Goal: Task Accomplishment & Management: Manage account settings

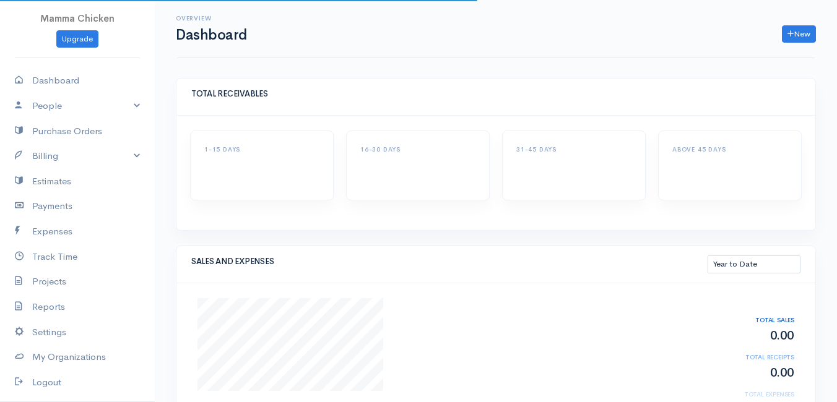
select select "thistoyear"
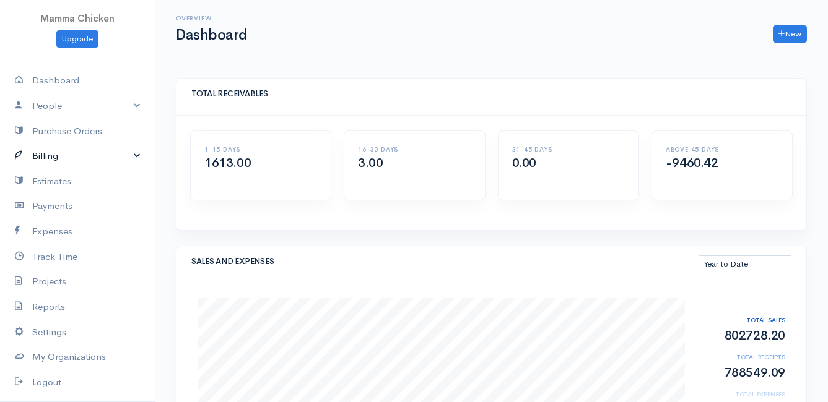
click at [84, 150] on link "Billing" at bounding box center [77, 156] width 155 height 25
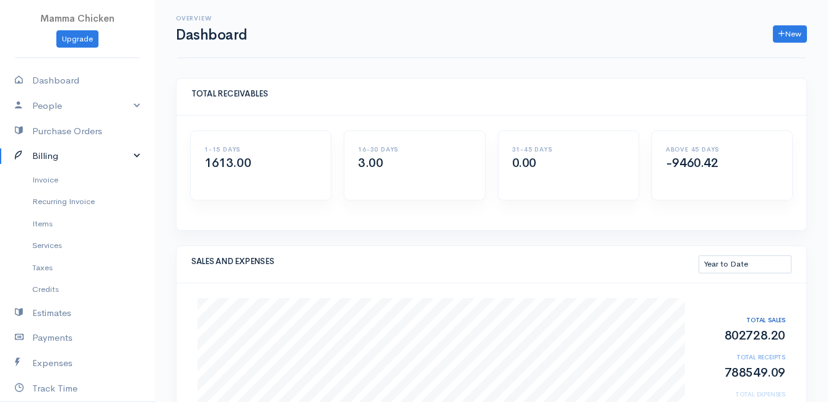
click at [50, 166] on link "Billing" at bounding box center [77, 156] width 155 height 25
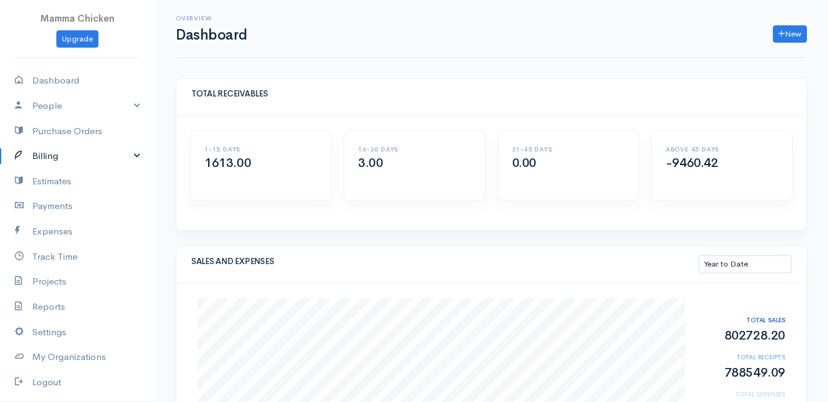
click at [54, 154] on link "Billing" at bounding box center [77, 156] width 155 height 25
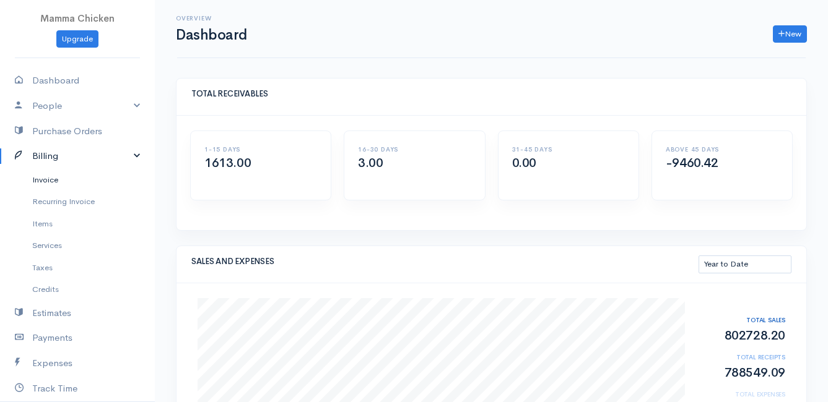
click at [51, 178] on link "Invoice" at bounding box center [77, 180] width 155 height 22
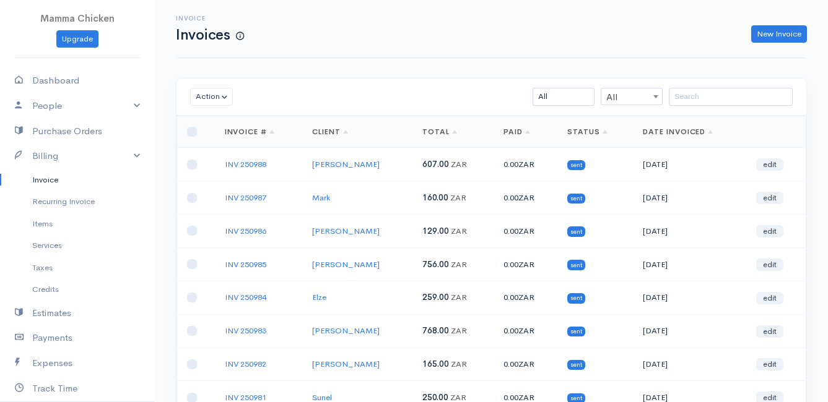
scroll to position [62, 0]
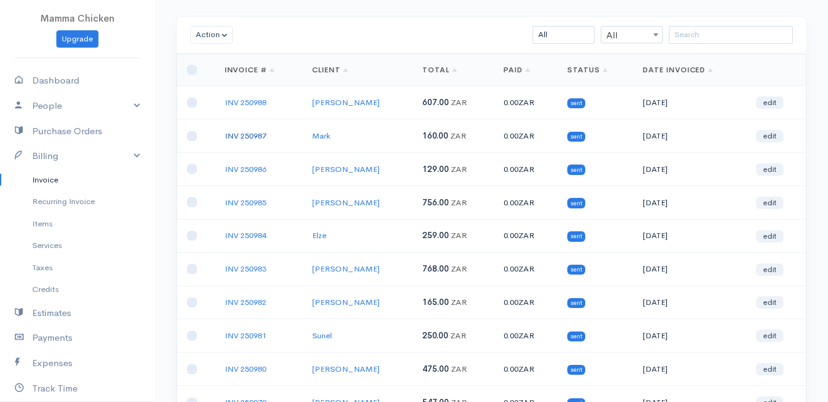
click at [255, 137] on link "INV 250987" at bounding box center [245, 136] width 41 height 11
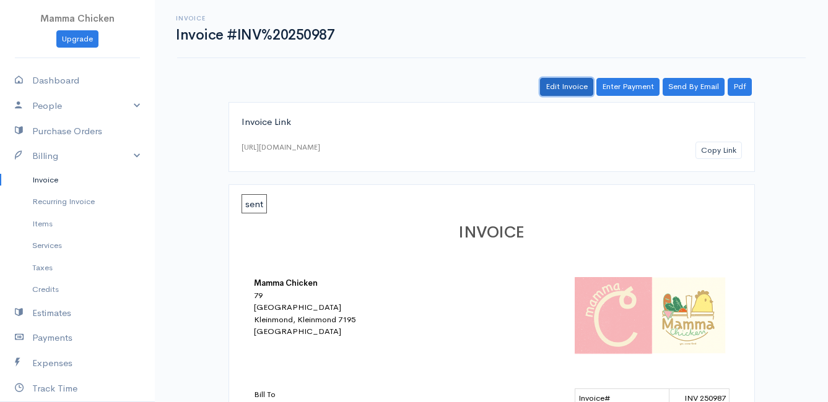
click at [568, 87] on link "Edit Invoice" at bounding box center [566, 87] width 53 height 18
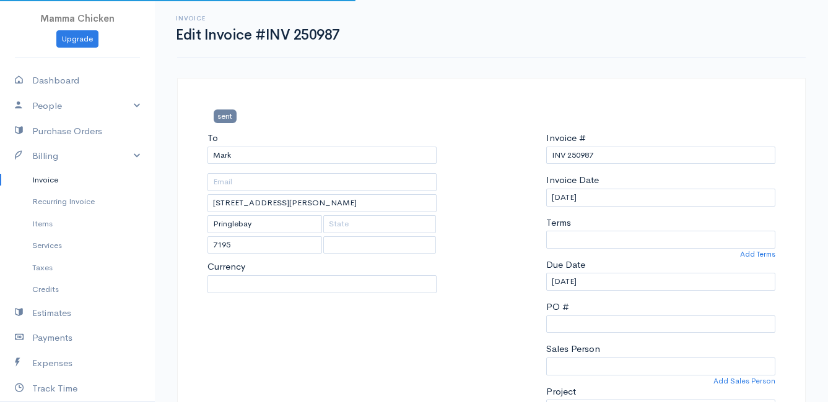
select select "0"
select select
select select "[GEOGRAPHIC_DATA]"
select select "ZAR"
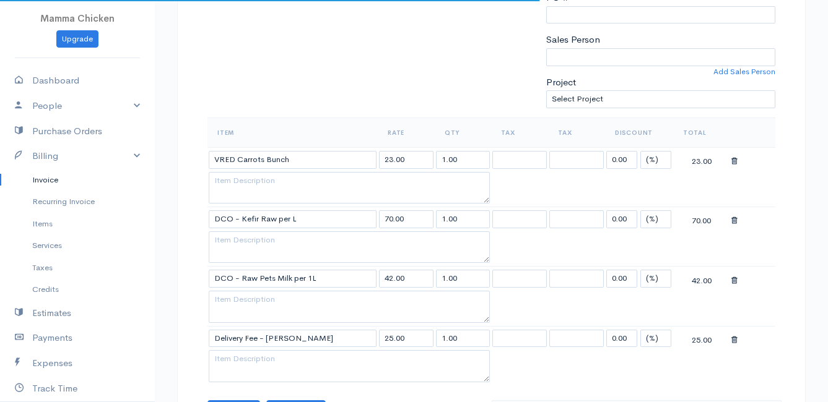
scroll to position [371, 0]
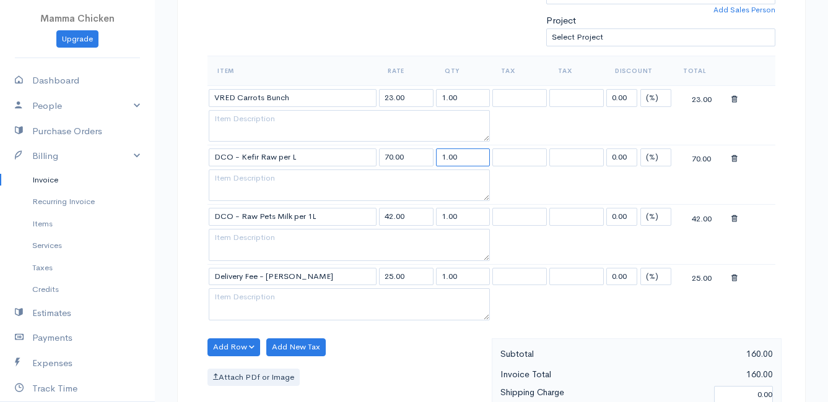
drag, startPoint x: 478, startPoint y: 157, endPoint x: 431, endPoint y: 160, distance: 47.1
click at [431, 160] on tr "DCO - Kefir Raw per L 70.00 1.00 0.00 (%) Flat 70.00" at bounding box center [491, 157] width 568 height 24
type input "3"
click at [724, 306] on table "Item Rate Qty Tax Tax Discount Total VRED Carrots Bunch 23.00 1.00 0.00 (%) Fla…" at bounding box center [491, 190] width 568 height 268
click at [454, 157] on input "3" at bounding box center [463, 158] width 54 height 18
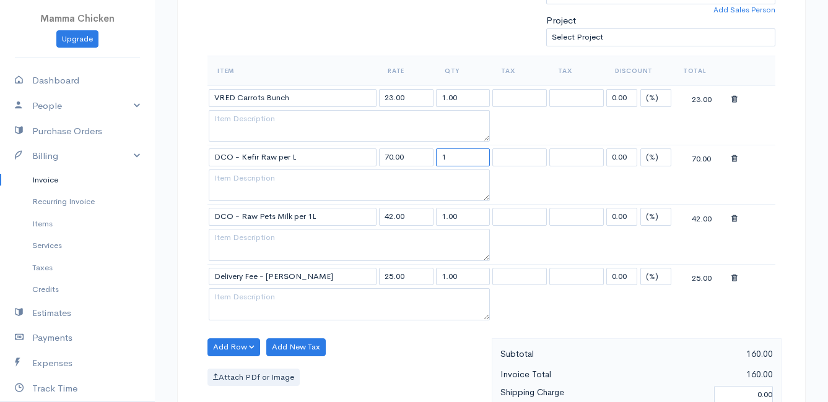
type input "1"
click at [774, 185] on table "Item Rate Qty Tax Tax Discount Total VRED Carrots Bunch 23.00 1.00 0.00 (%) Fla…" at bounding box center [491, 190] width 568 height 268
drag, startPoint x: 472, startPoint y: 215, endPoint x: 436, endPoint y: 215, distance: 35.9
click at [436, 215] on input "1.00" at bounding box center [463, 217] width 54 height 18
type input "3"
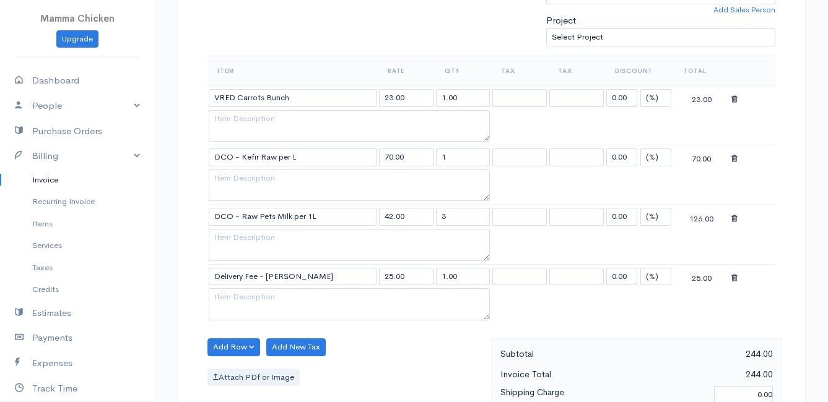
click at [379, 345] on div "Add Row Add Item Row Add Time Row Add New Tax Attach PDf or Image" at bounding box center [346, 394] width 290 height 111
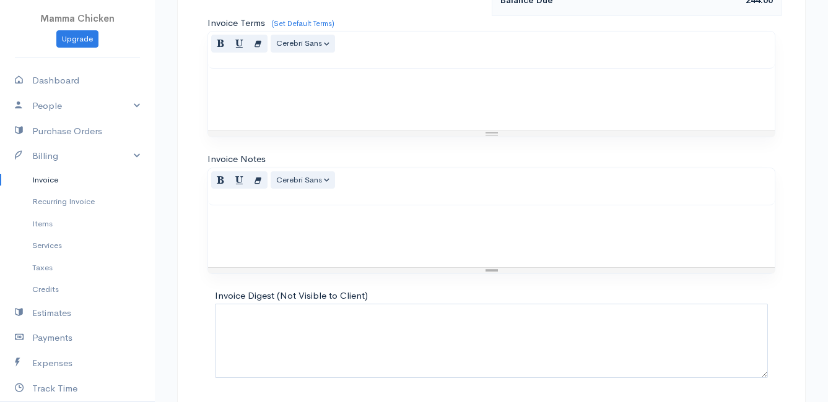
scroll to position [846, 0]
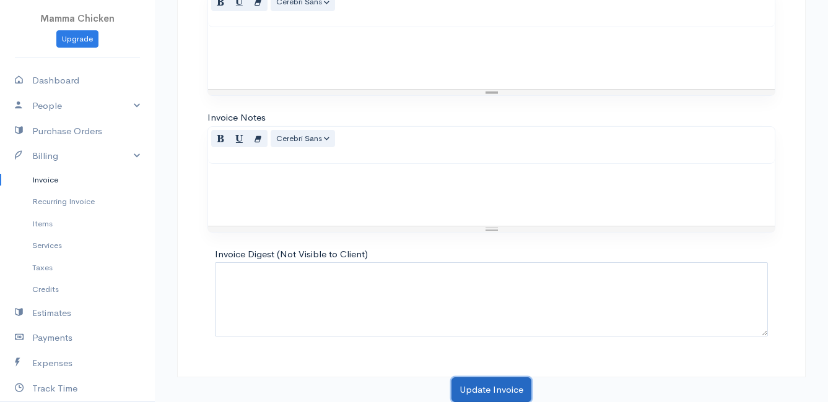
click at [475, 389] on button "Update Invoice" at bounding box center [491, 390] width 80 height 25
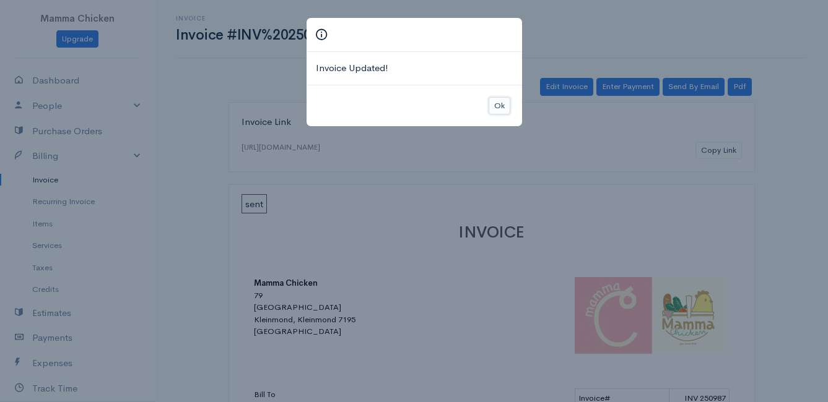
click at [501, 104] on button "Ok" at bounding box center [499, 106] width 22 height 18
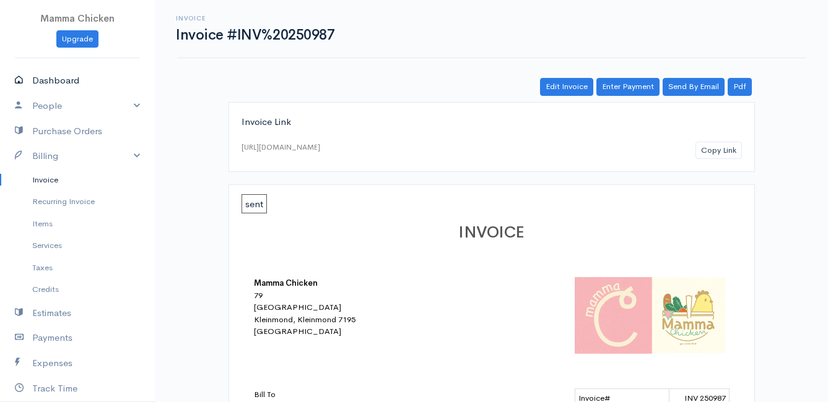
click at [63, 80] on link "Dashboard" at bounding box center [77, 80] width 155 height 25
select select "thistoyear"
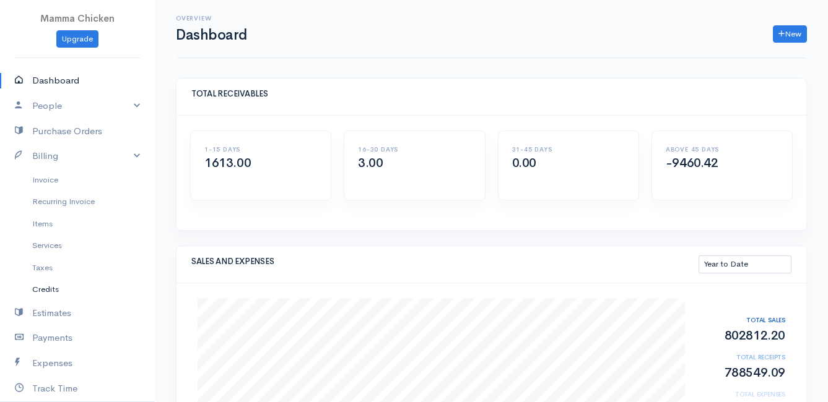
scroll to position [62, 0]
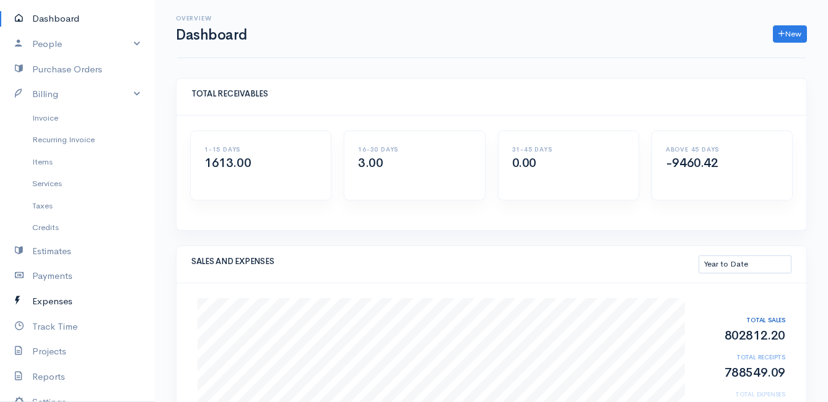
click at [64, 297] on link "Expenses" at bounding box center [77, 301] width 155 height 25
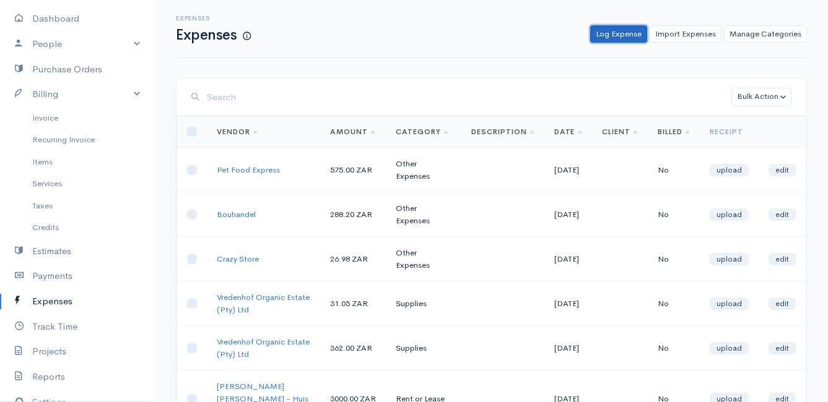
click at [633, 36] on link "Log Expense" at bounding box center [618, 34] width 57 height 18
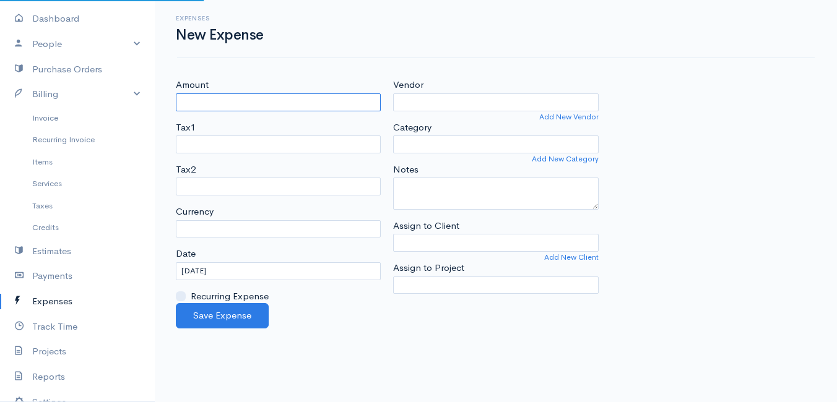
select select "ZAR"
click at [244, 105] on input "Amount" at bounding box center [278, 102] width 205 height 18
type input "100"
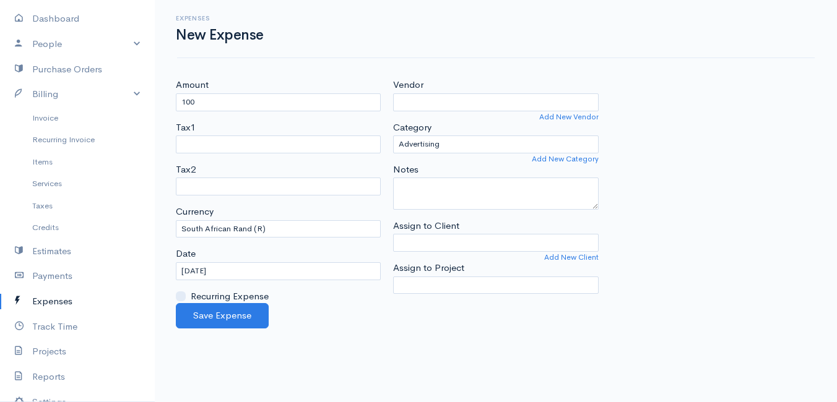
click at [722, 65] on div "Expenses New Expense Amount 100 Tax1 Tax2 Currency U.S. Dollars ($) Canadian Do…" at bounding box center [496, 164] width 682 height 329
click at [508, 102] on input "Vendor" at bounding box center [495, 102] width 205 height 18
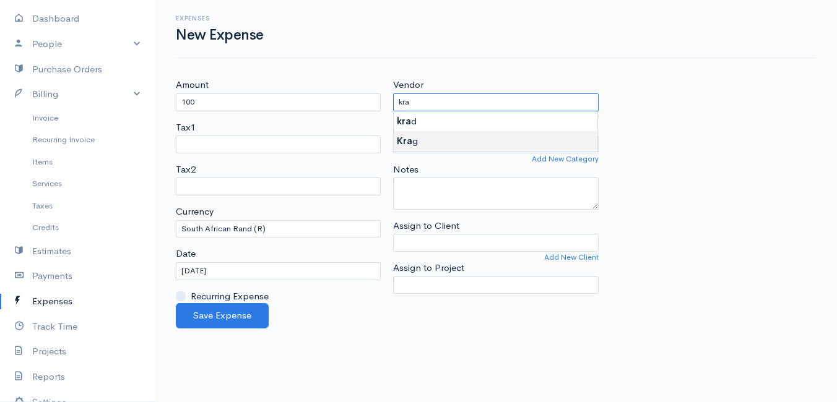
type input "Krag"
click at [482, 139] on body "Mamma Chicken Upgrade Dashboard People Clients Vendors Staff Users Purchase Ord…" at bounding box center [418, 201] width 837 height 402
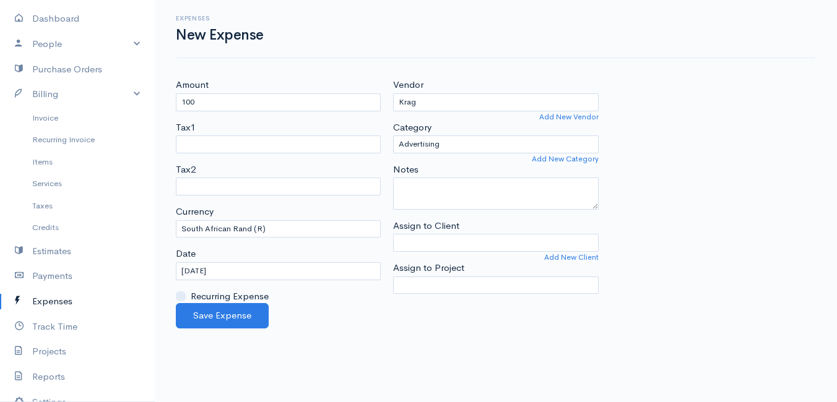
click at [56, 300] on link "Expenses" at bounding box center [77, 301] width 155 height 25
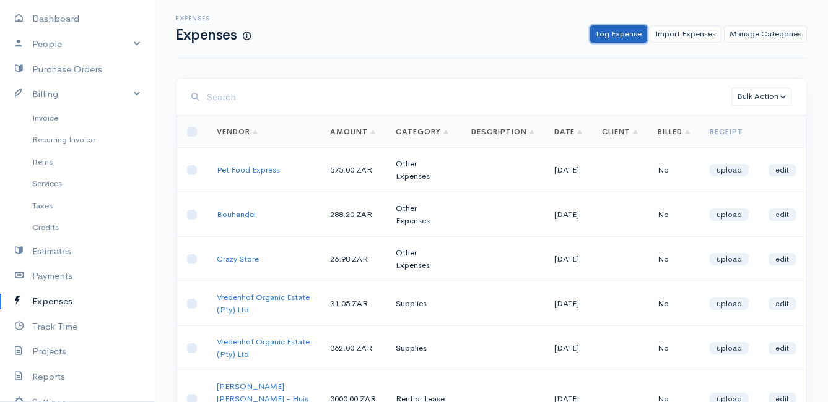
click at [612, 37] on link "Log Expense" at bounding box center [618, 34] width 57 height 18
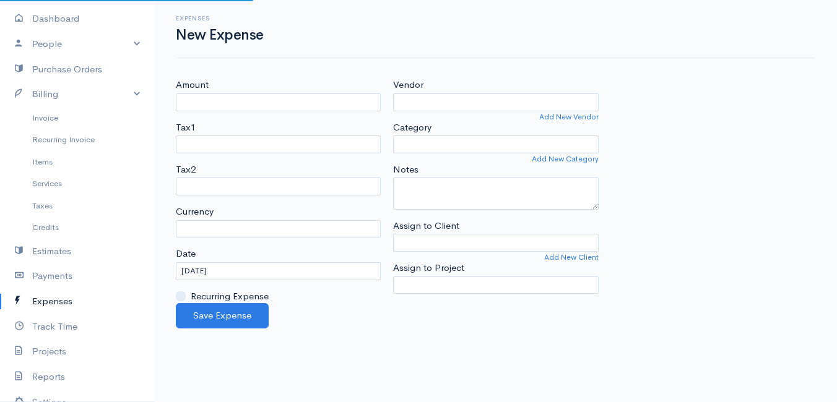
select select "ZAR"
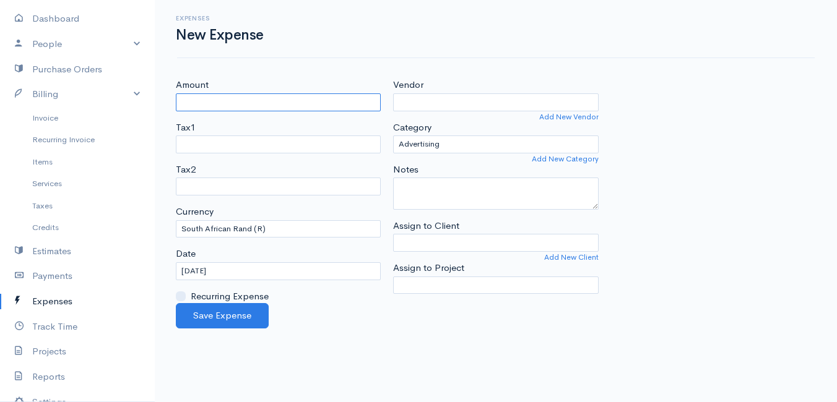
click at [299, 110] on input "Amount" at bounding box center [278, 102] width 205 height 18
type input "100"
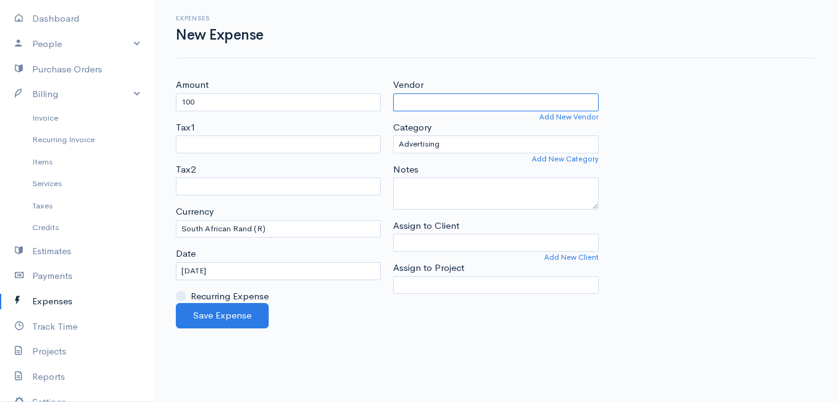
click at [464, 102] on input "Vendor" at bounding box center [495, 102] width 205 height 18
type input "Krag"
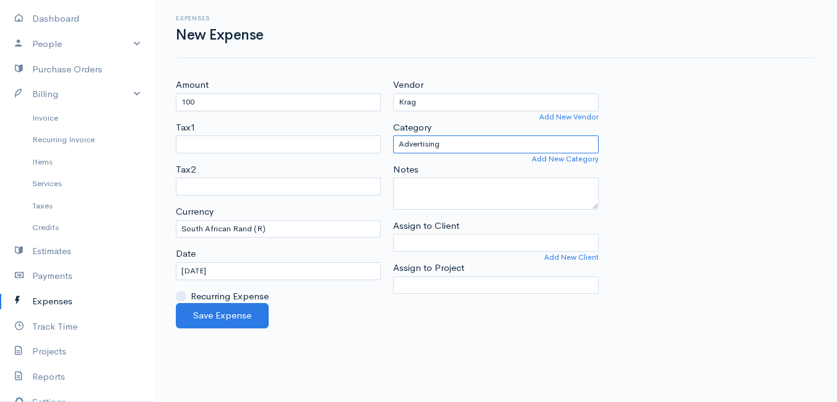
click at [460, 141] on select "Advertising Car & Truck Expenses Contractors Education Education and Training E…" at bounding box center [495, 145] width 205 height 18
select select "Utilities"
click at [393, 136] on select "Advertising Car & Truck Expenses Contractors Education Education and Training E…" at bounding box center [495, 145] width 205 height 18
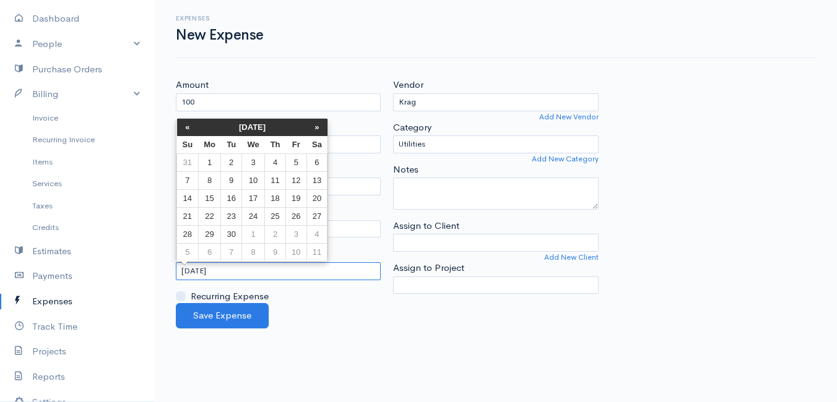
click at [256, 274] on input "[DATE]" at bounding box center [278, 271] width 205 height 18
click at [191, 231] on td "28" at bounding box center [188, 234] width 22 height 18
type input "[DATE]"
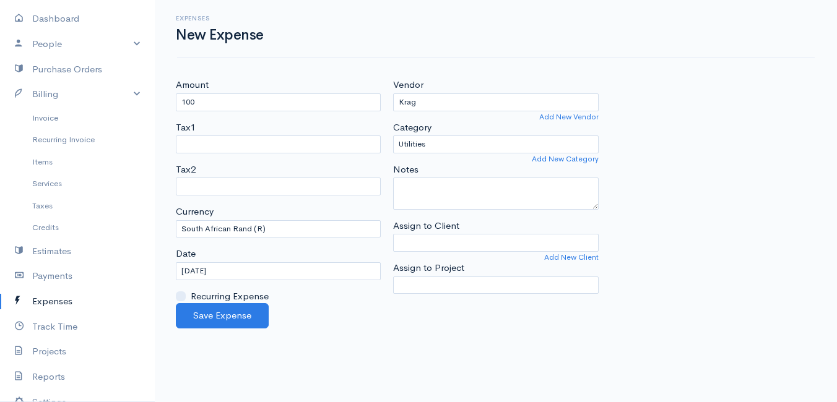
click at [340, 321] on div "Save Expense" at bounding box center [496, 315] width 652 height 25
click at [215, 318] on button "Save Expense" at bounding box center [222, 315] width 93 height 25
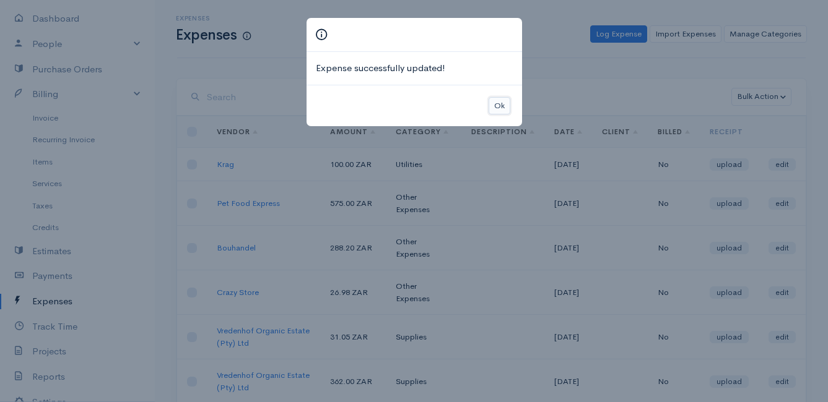
click at [500, 103] on button "Ok" at bounding box center [499, 106] width 22 height 18
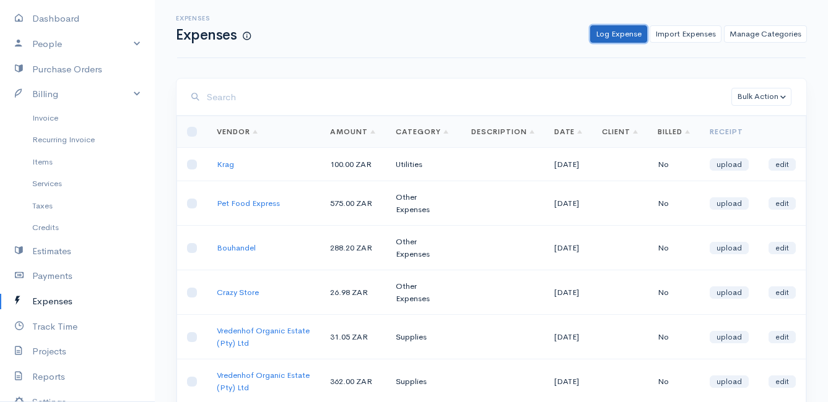
click at [627, 32] on link "Log Expense" at bounding box center [618, 34] width 57 height 18
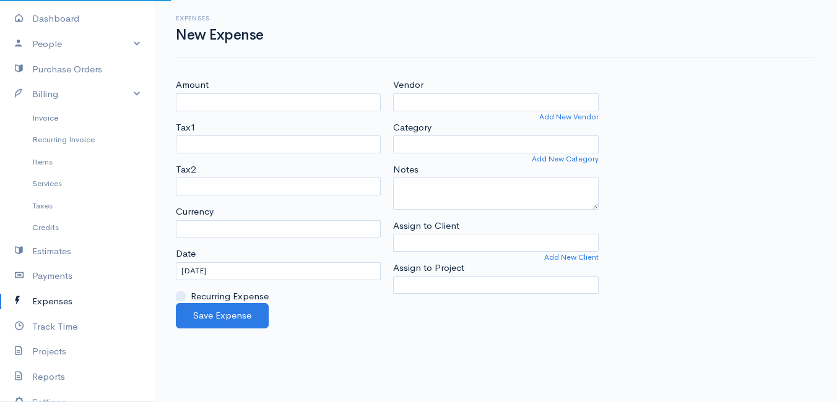
select select "ZAR"
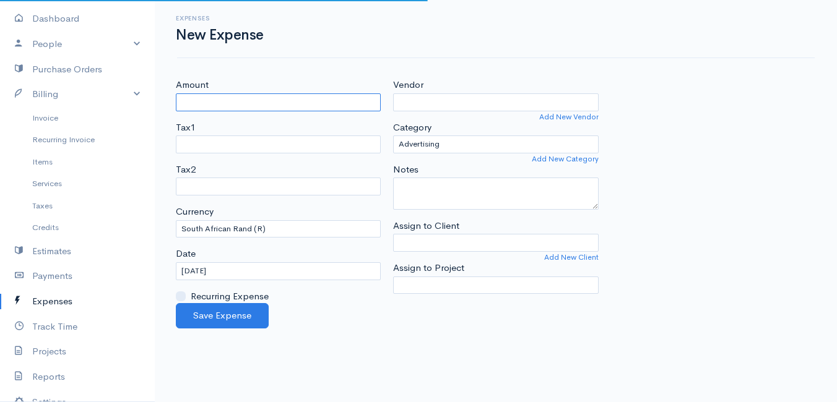
click at [265, 99] on input "Amount" at bounding box center [278, 102] width 205 height 18
type input "474"
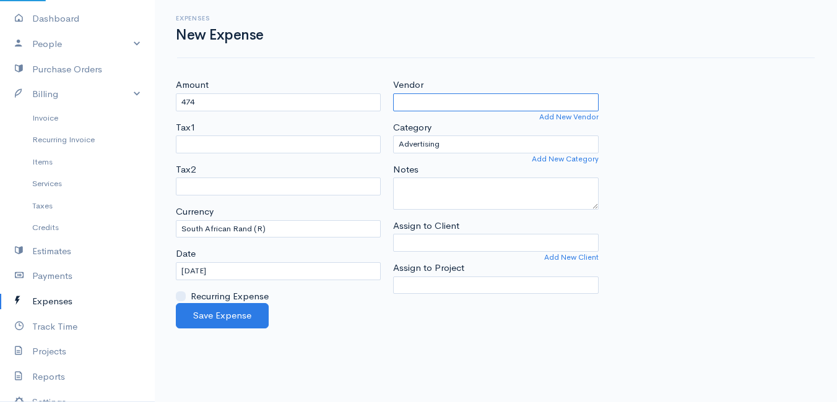
click at [457, 106] on input "Vendor" at bounding box center [495, 102] width 205 height 18
type input "Vodacom Data"
click at [451, 121] on body "Mamma Chicken Upgrade Dashboard People Clients Vendors Staff Users Purchase Ord…" at bounding box center [418, 201] width 837 height 402
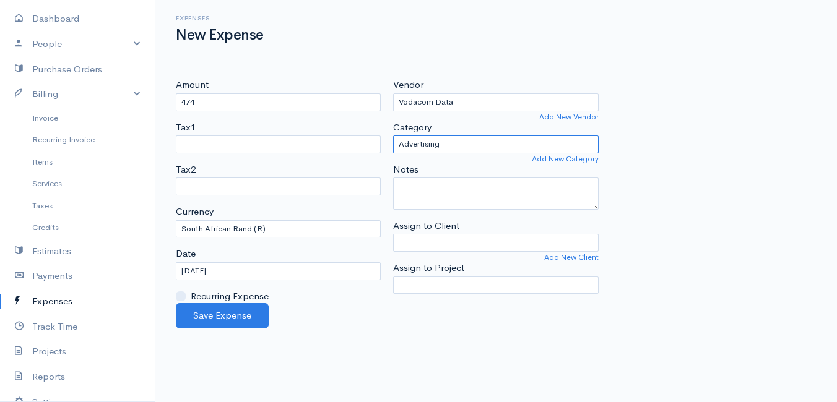
click at [455, 137] on select "Advertising Car & Truck Expenses Contractors Education Education and Training E…" at bounding box center [495, 145] width 205 height 18
select select "Other Expenses"
click at [393, 136] on select "Advertising Car & Truck Expenses Contractors Education Education and Training E…" at bounding box center [495, 145] width 205 height 18
click at [267, 271] on input "[DATE]" at bounding box center [278, 271] width 205 height 18
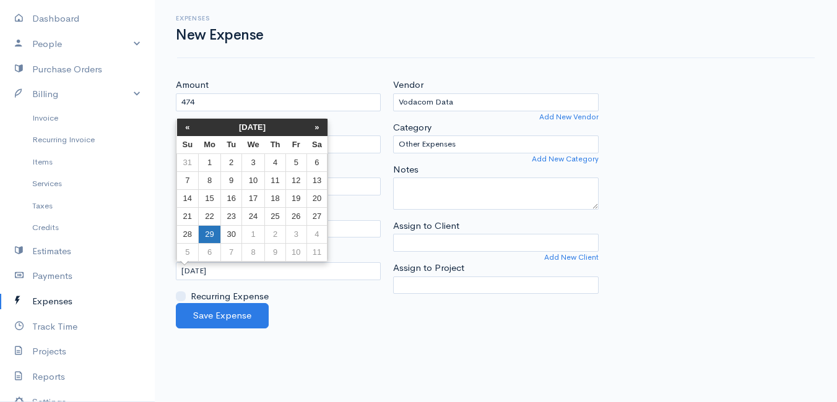
click at [210, 231] on td "29" at bounding box center [209, 234] width 23 height 18
type input "[DATE]"
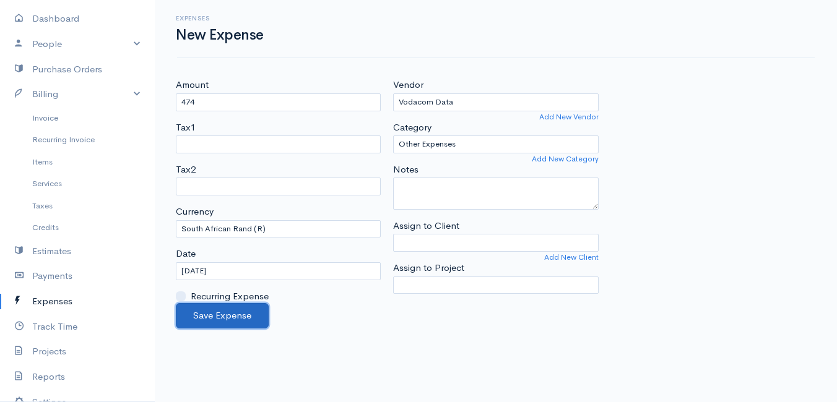
click at [202, 314] on button "Save Expense" at bounding box center [222, 315] width 93 height 25
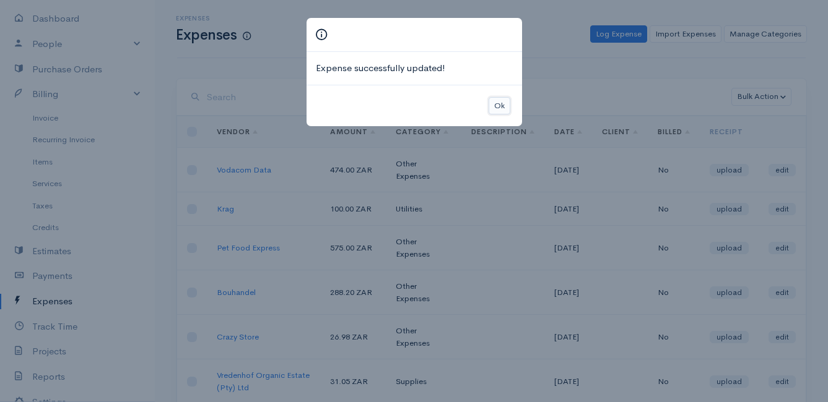
click at [498, 102] on button "Ok" at bounding box center [499, 106] width 22 height 18
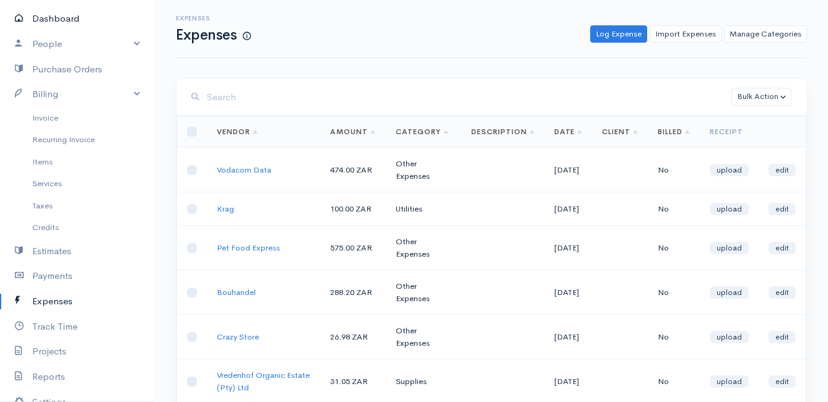
click at [60, 19] on link "Dashboard" at bounding box center [77, 18] width 155 height 25
select select "thistoyear"
